Goal: Check status: Check status

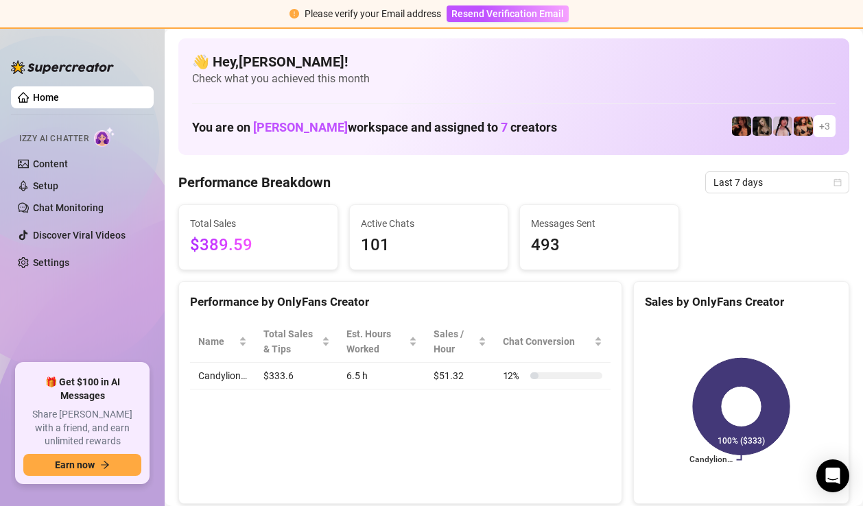
click at [797, 189] on span "Last 7 days" at bounding box center [777, 182] width 128 height 21
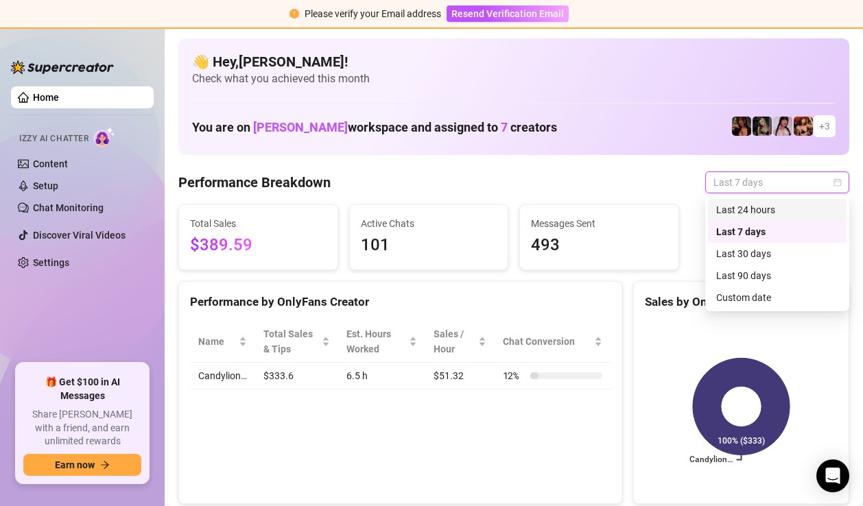
click at [766, 206] on div "Last 24 hours" at bounding box center [777, 209] width 122 height 15
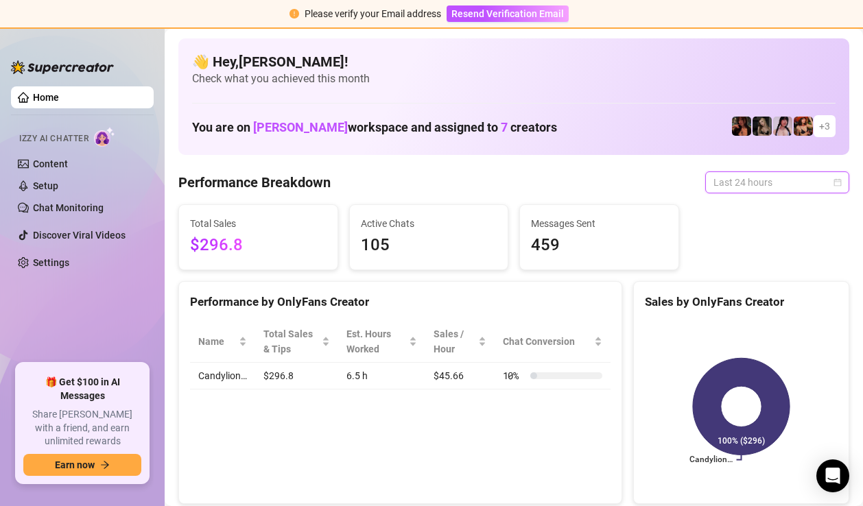
click at [773, 182] on span "Last 24 hours" at bounding box center [777, 182] width 128 height 21
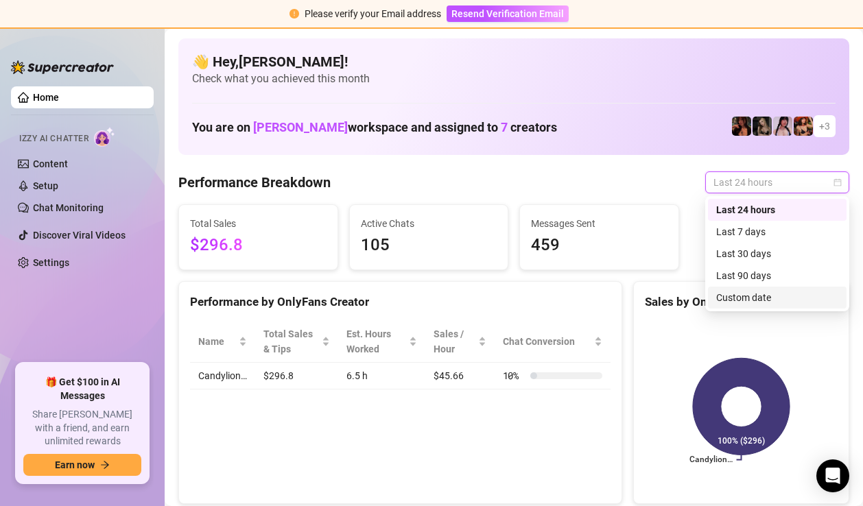
click at [785, 302] on div "Custom date" at bounding box center [777, 297] width 122 height 15
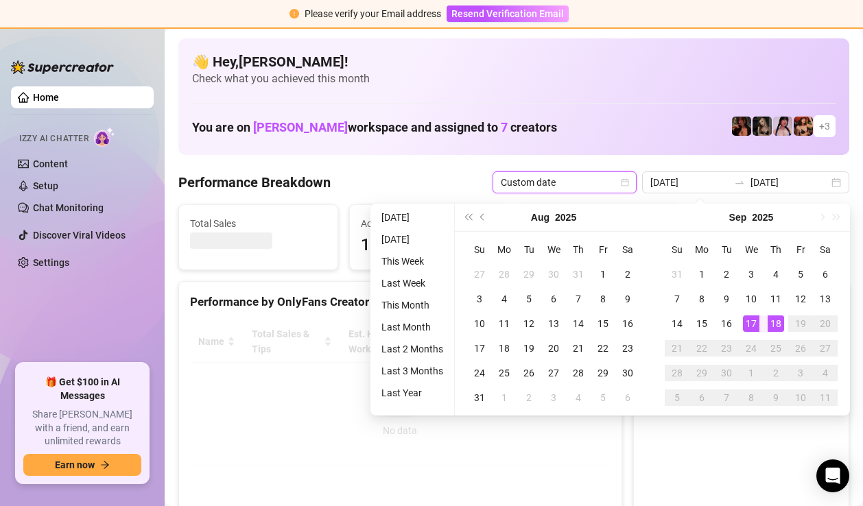
type input "[DATE]"
click at [749, 324] on div "17" at bounding box center [751, 323] width 16 height 16
type input "[DATE]"
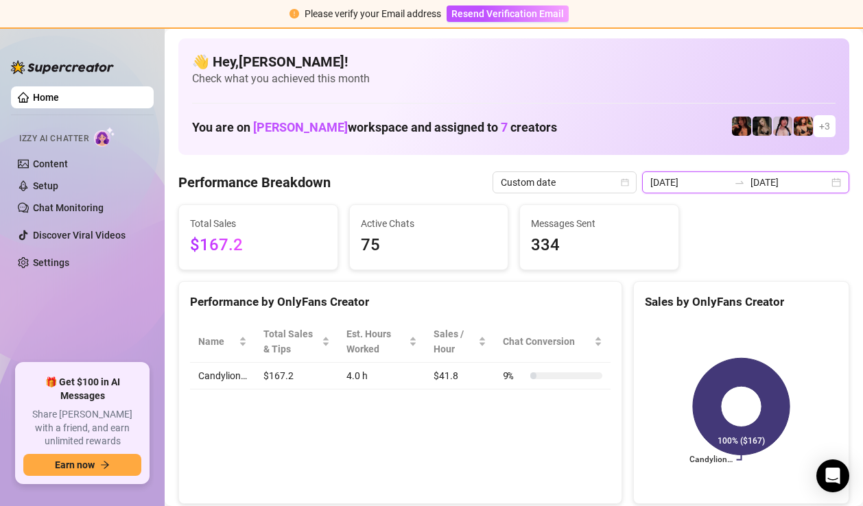
click at [800, 183] on input "[DATE]" at bounding box center [789, 182] width 78 height 15
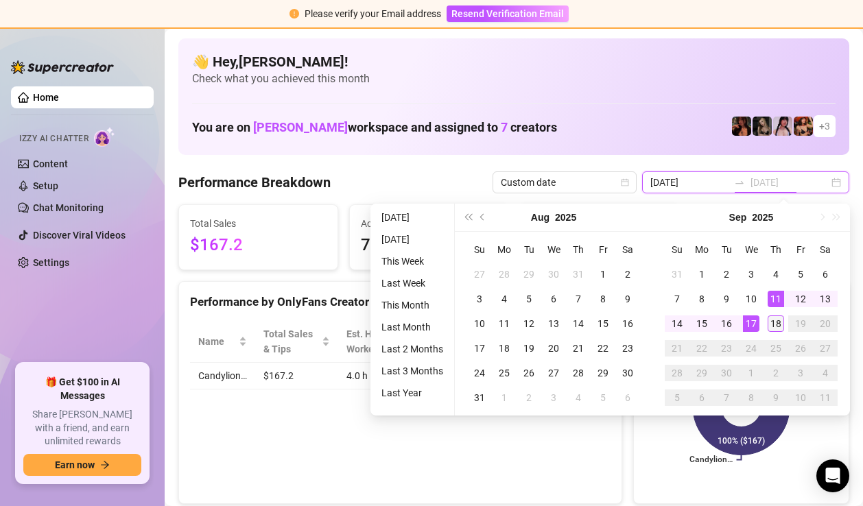
type input "[DATE]"
click at [777, 322] on div "18" at bounding box center [775, 323] width 16 height 16
type input "[DATE]"
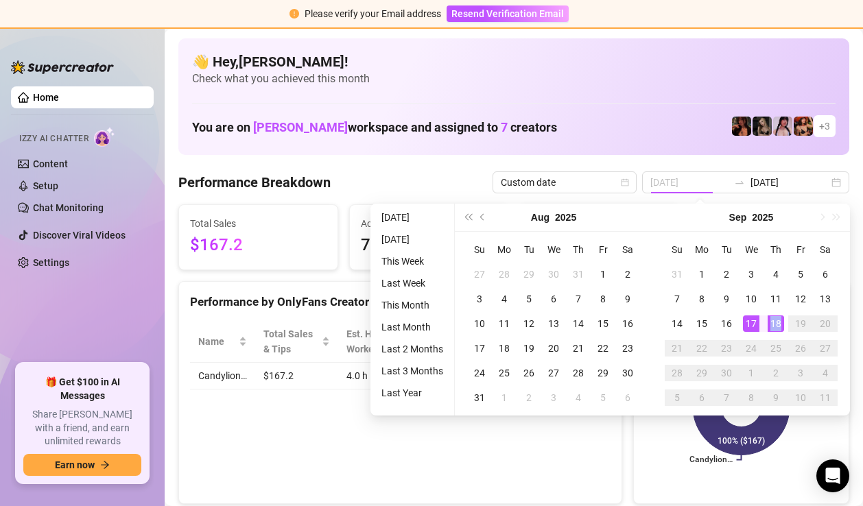
type input "[DATE]"
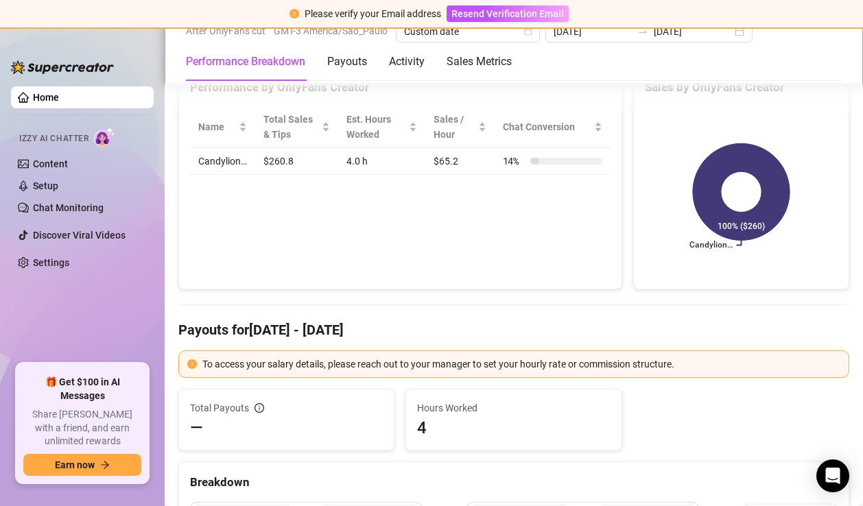
scroll to position [80, 0]
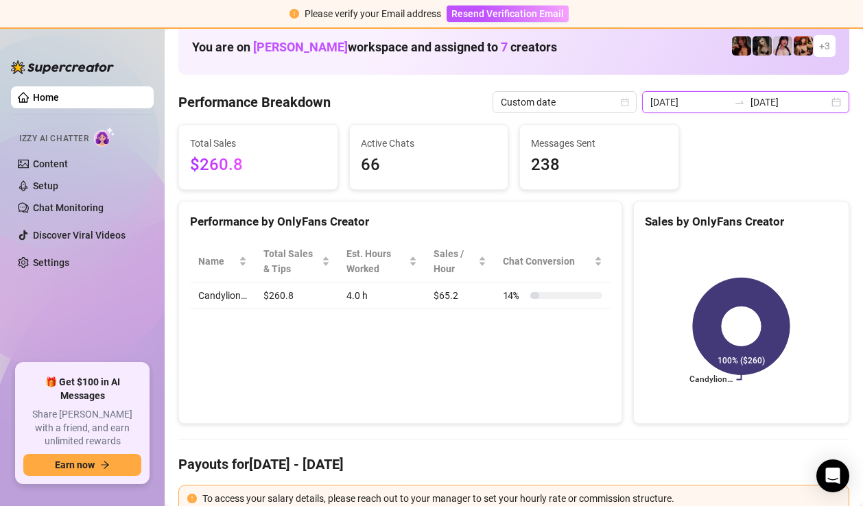
click at [804, 102] on input "[DATE]" at bounding box center [789, 102] width 78 height 15
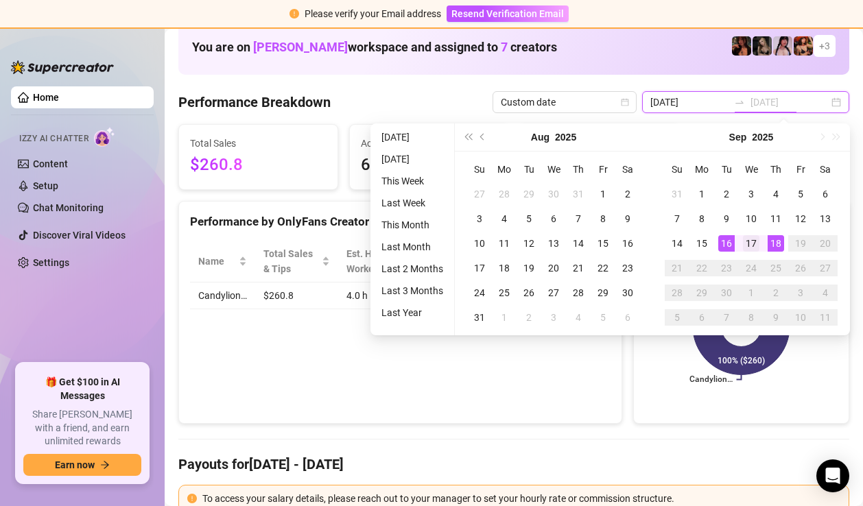
type input "[DATE]"
click at [749, 240] on div "17" at bounding box center [751, 243] width 16 height 16
type input "[DATE]"
click at [777, 244] on div "18" at bounding box center [775, 243] width 16 height 16
type input "[DATE]"
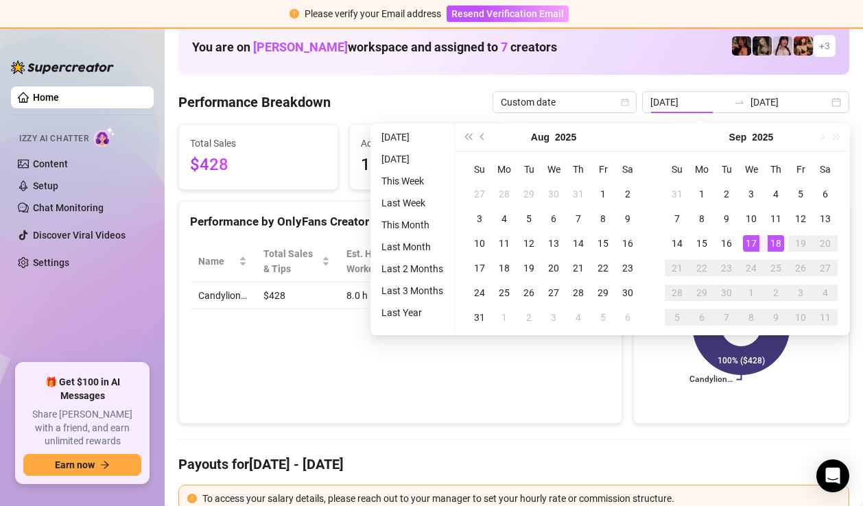
type input "[DATE]"
